Goal: Information Seeking & Learning: Understand process/instructions

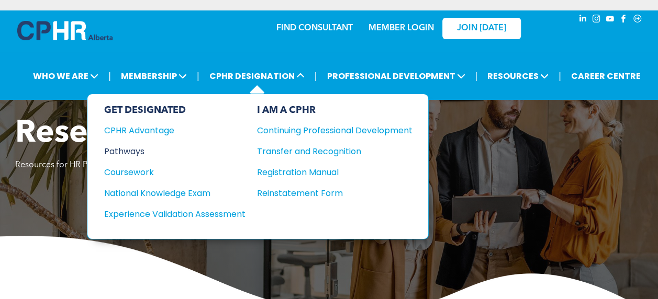
click at [127, 155] on div "Pathways" at bounding box center [167, 151] width 127 height 13
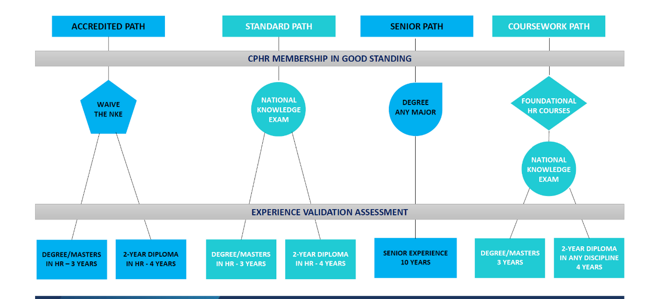
scroll to position [857, 0]
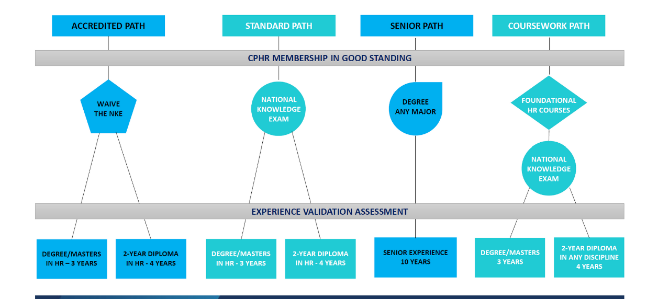
click at [334, 206] on img at bounding box center [329, 146] width 606 height 365
click at [371, 206] on img at bounding box center [329, 146] width 606 height 365
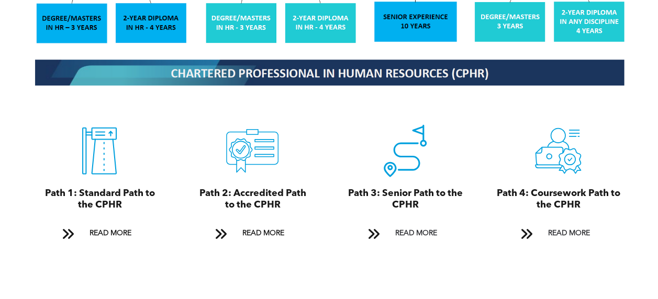
scroll to position [1091, 0]
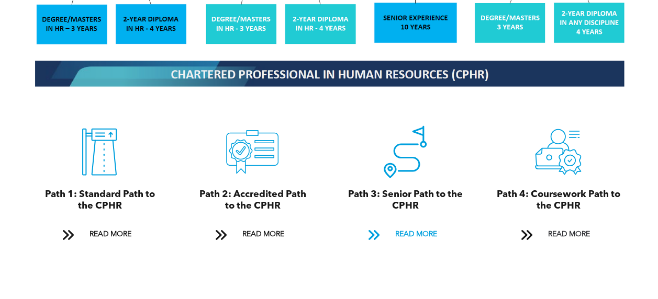
click at [425, 225] on span "READ MORE" at bounding box center [415, 234] width 49 height 19
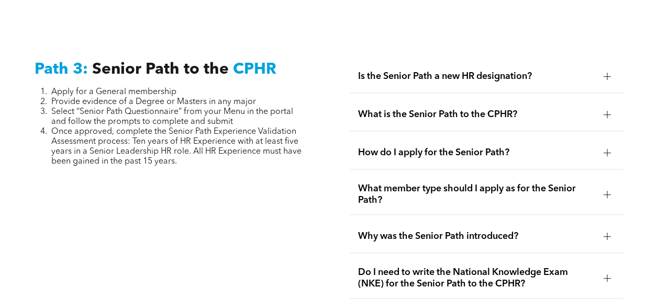
scroll to position [2665, 0]
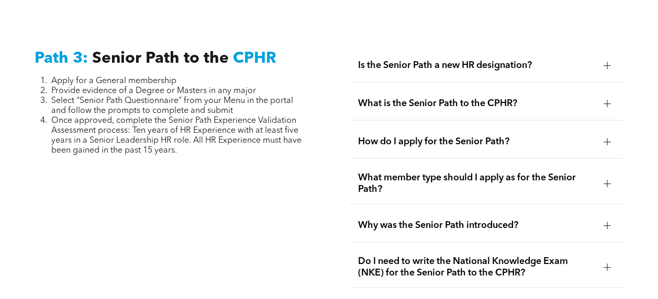
click at [483, 98] on span "What is the Senior Path to the CPHR?" at bounding box center [476, 104] width 237 height 12
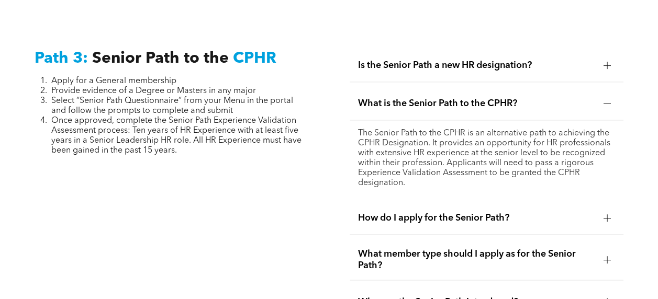
click at [483, 98] on span "What is the Senior Path to the CPHR?" at bounding box center [476, 104] width 237 height 12
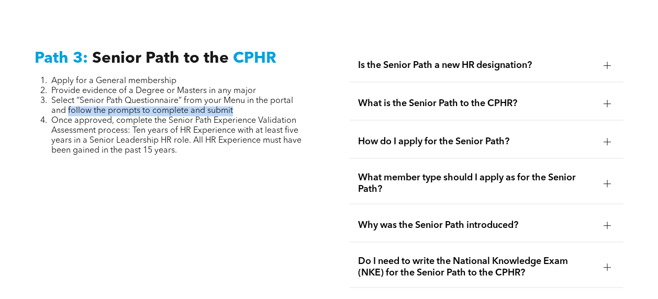
drag, startPoint x: 69, startPoint y: 94, endPoint x: 233, endPoint y: 103, distance: 164.5
click at [233, 103] on li "Select “Senior Path Questionnaire” from your Menu in the portal and follow the …" at bounding box center [179, 106] width 256 height 20
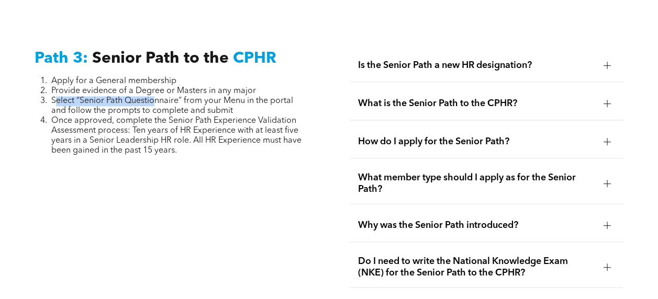
drag, startPoint x: 54, startPoint y: 89, endPoint x: 156, endPoint y: 92, distance: 101.5
click at [156, 97] on span "Select “Senior Path Questionnaire” from your Menu in the portal and follow the …" at bounding box center [172, 106] width 242 height 18
drag, startPoint x: 156, startPoint y: 92, endPoint x: 183, endPoint y: 95, distance: 26.9
click at [183, 97] on span "Select “Senior Path Questionnaire” from your Menu in the portal and follow the …" at bounding box center [172, 106] width 242 height 18
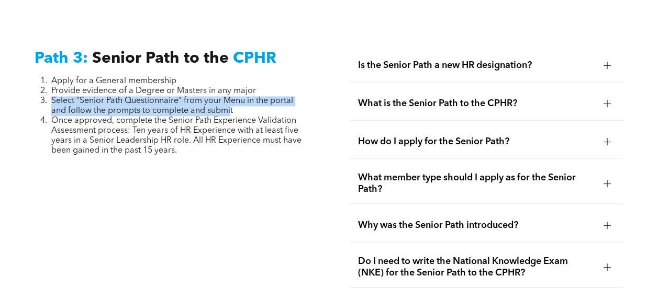
drag, startPoint x: 230, startPoint y: 103, endPoint x: 44, endPoint y: 90, distance: 186.7
click at [51, 96] on li "Select “Senior Path Questionnaire” from your Menu in the portal and follow the …" at bounding box center [179, 106] width 256 height 20
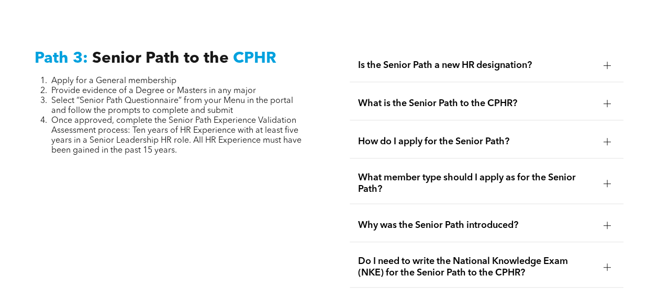
click at [244, 117] on span "Once approved, complete the Senior Path Experience Validation Assessment proces…" at bounding box center [176, 136] width 250 height 38
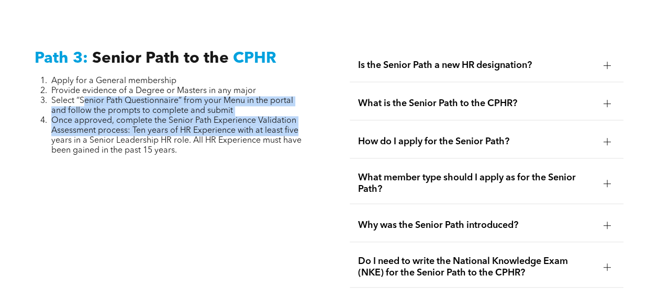
drag, startPoint x: 297, startPoint y: 115, endPoint x: 85, endPoint y: 87, distance: 213.7
click at [85, 87] on ol "Apply for a General membership Provide evidence of a Degree or Masters in any m…" at bounding box center [171, 116] width 273 height 80
drag, startPoint x: 85, startPoint y: 87, endPoint x: 163, endPoint y: 98, distance: 78.7
click at [163, 98] on span "Select “Senior Path Questionnaire” from your Menu in the portal and follow the …" at bounding box center [172, 106] width 242 height 18
click at [240, 117] on span "Once approved, complete the Senior Path Experience Validation Assessment proces…" at bounding box center [176, 136] width 250 height 38
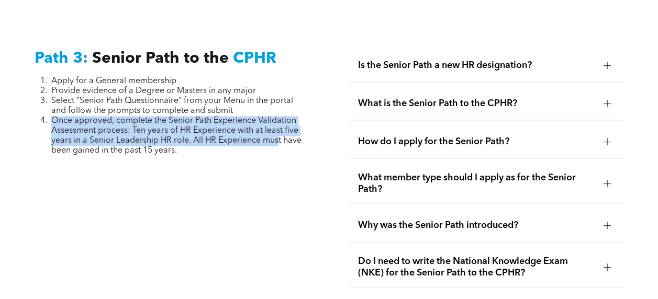
drag, startPoint x: 239, startPoint y: 137, endPoint x: 50, endPoint y: 107, distance: 191.7
click at [51, 116] on li "Once approved, complete the Senior Path Experience Validation Assessment proces…" at bounding box center [179, 136] width 256 height 40
drag, startPoint x: 50, startPoint y: 107, endPoint x: 182, endPoint y: 129, distance: 134.1
click at [182, 129] on span "Once approved, complete the Senior Path Experience Validation Assessment proces…" at bounding box center [176, 136] width 250 height 38
click at [183, 134] on span "Once approved, complete the Senior Path Experience Validation Assessment proces…" at bounding box center [176, 136] width 250 height 38
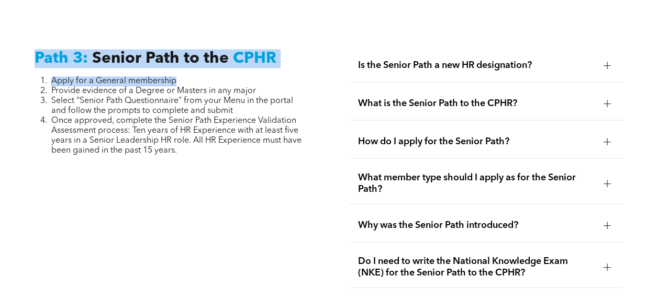
drag, startPoint x: 184, startPoint y: 70, endPoint x: 31, endPoint y: 46, distance: 154.6
click at [31, 46] on div "Path 3: Senior Path to the CPHR Apply for a General membership Provide evidence…" at bounding box center [171, 252] width 290 height 423
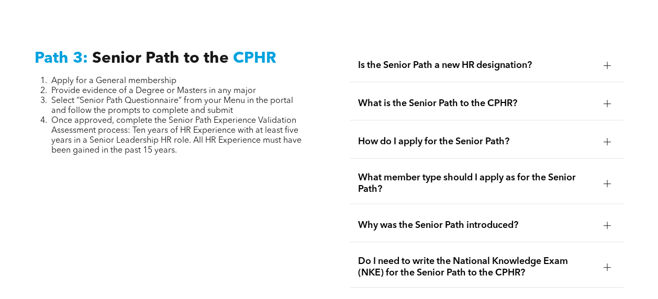
drag, startPoint x: 31, startPoint y: 46, endPoint x: 118, endPoint y: 76, distance: 92.5
click at [118, 87] on span "Provide evidence of a Degree or Masters in any major" at bounding box center [153, 91] width 205 height 8
click at [184, 76] on li "Apply for a General membership" at bounding box center [179, 81] width 256 height 10
click at [501, 98] on span "What is the Senior Path to the CPHR?" at bounding box center [476, 104] width 237 height 12
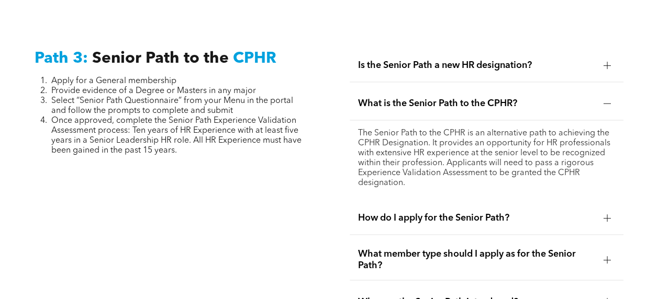
click at [501, 98] on span "What is the Senior Path to the CPHR?" at bounding box center [476, 104] width 237 height 12
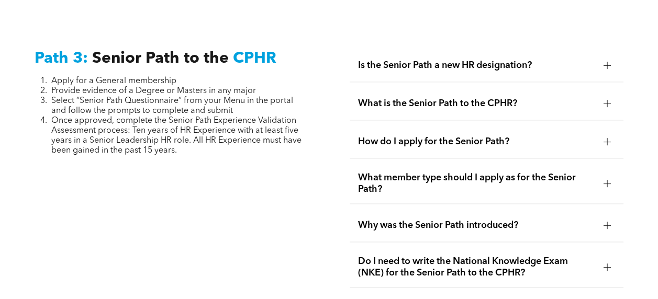
click at [501, 98] on span "What is the Senior Path to the CPHR?" at bounding box center [476, 104] width 237 height 12
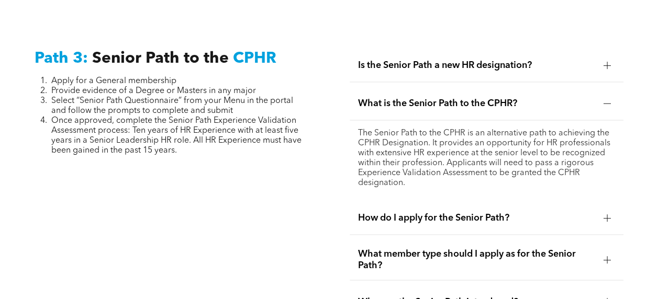
click at [501, 98] on span "What is the Senior Path to the CPHR?" at bounding box center [476, 104] width 237 height 12
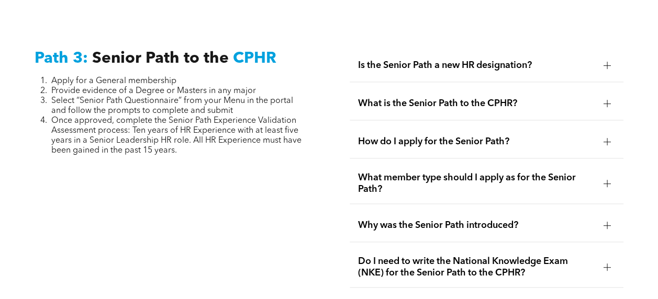
click at [432, 60] on span "Is the Senior Path a new HR designation?" at bounding box center [476, 66] width 237 height 12
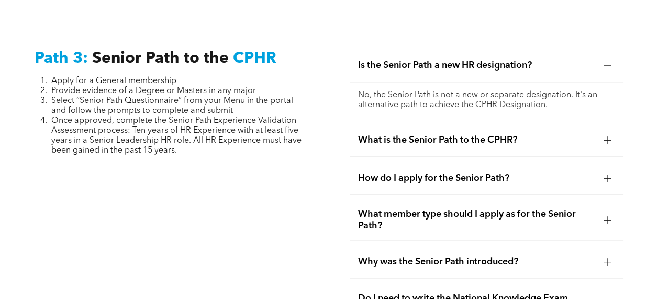
click at [432, 60] on span "Is the Senior Path a new HR designation?" at bounding box center [476, 66] width 237 height 12
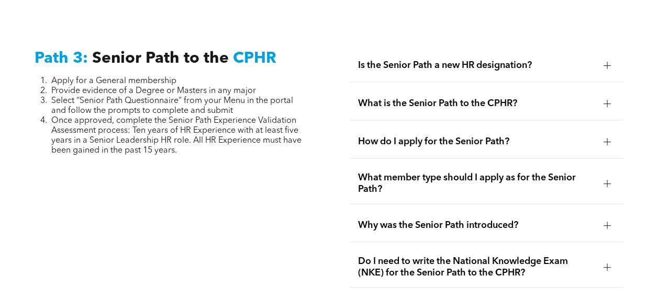
click at [190, 149] on div "Path 3: Senior Path to the CPHR Apply for a General membership Provide evidence…" at bounding box center [171, 252] width 290 height 423
drag, startPoint x: 184, startPoint y: 140, endPoint x: 164, endPoint y: 130, distance: 22.5
click at [164, 130] on li "Once approved, complete the Senior Path Experience Validation Assessment proces…" at bounding box center [179, 136] width 256 height 40
drag, startPoint x: 164, startPoint y: 130, endPoint x: 211, endPoint y: 132, distance: 47.1
click at [211, 132] on span "Once approved, complete the Senior Path Experience Validation Assessment proces…" at bounding box center [176, 136] width 250 height 38
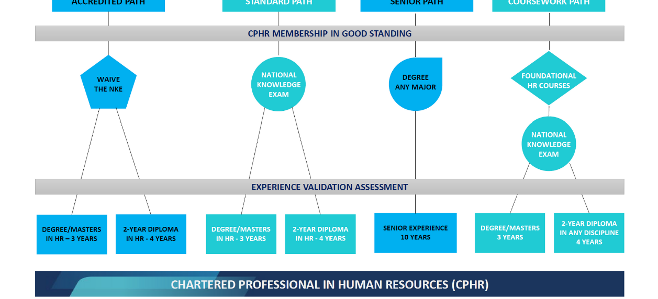
scroll to position [881, 0]
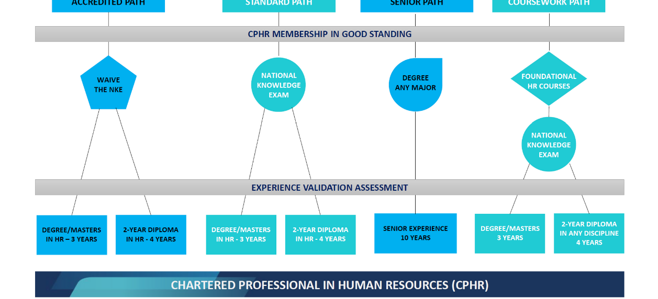
click at [442, 242] on img at bounding box center [329, 122] width 606 height 365
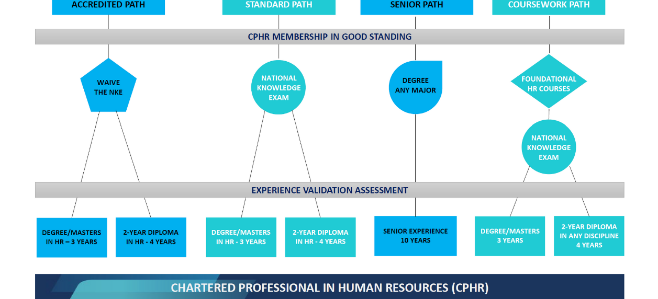
scroll to position [891, 0]
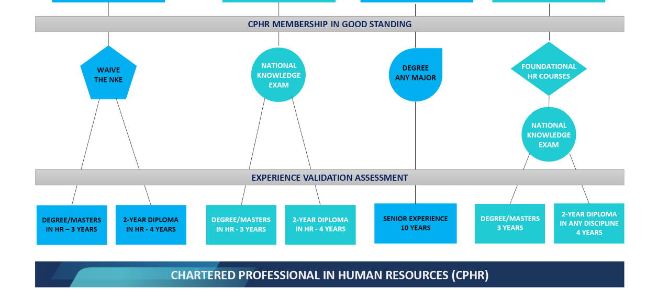
click at [447, 222] on img at bounding box center [329, 112] width 606 height 365
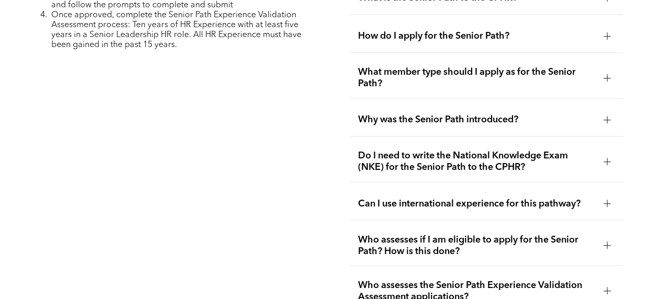
scroll to position [2772, 0]
